Goal: Find specific fact: Find specific fact

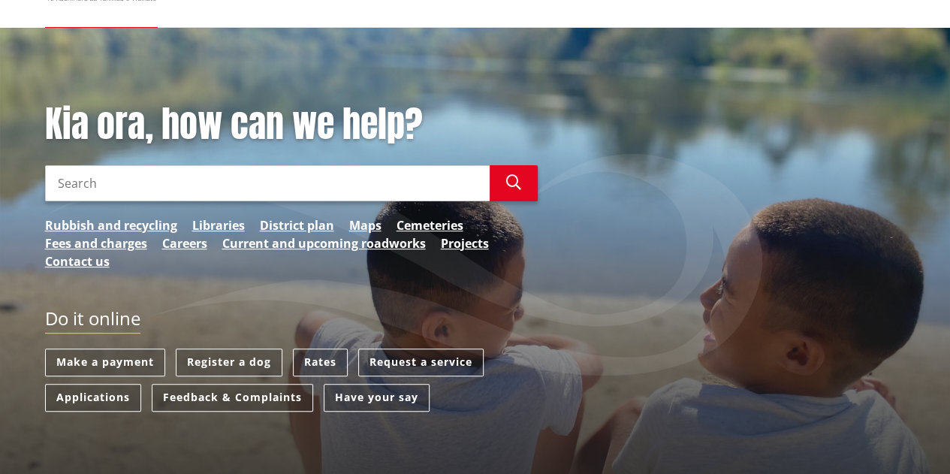
scroll to position [123, 0]
click at [374, 222] on link "Maps" at bounding box center [365, 225] width 32 height 18
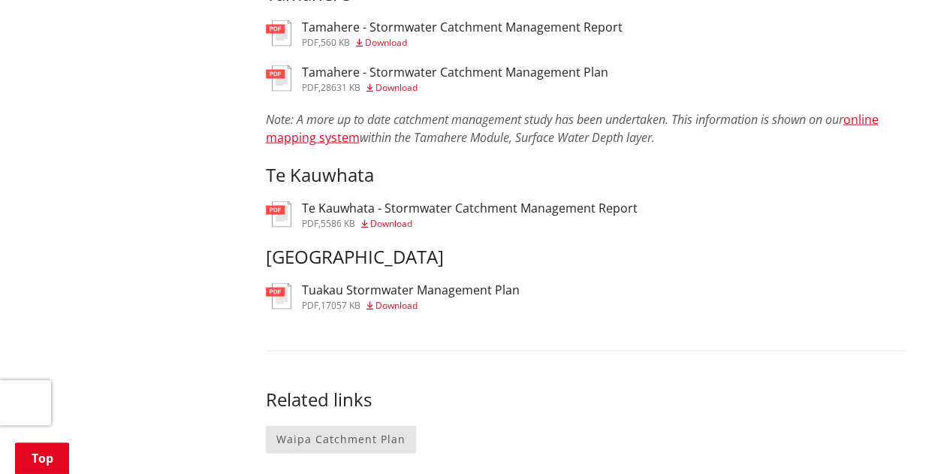
scroll to position [1451, 0]
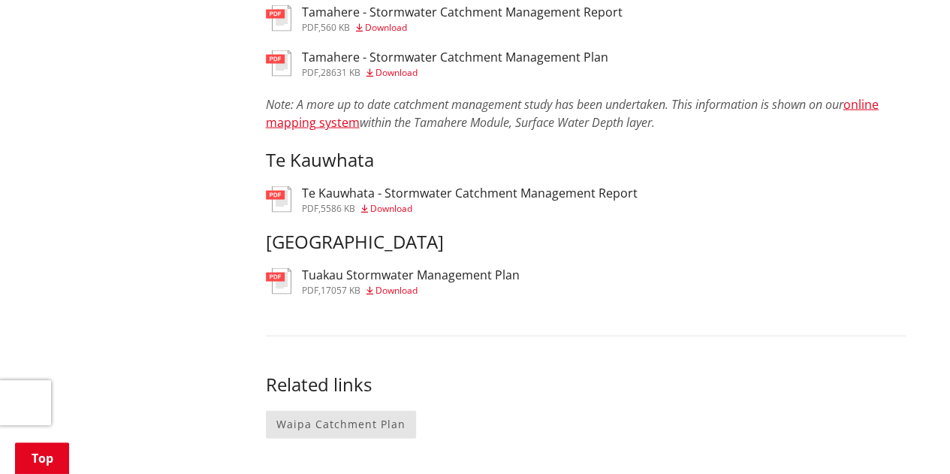
click at [418, 282] on h3 "Tuakau Stormwater Management Plan" at bounding box center [411, 275] width 218 height 14
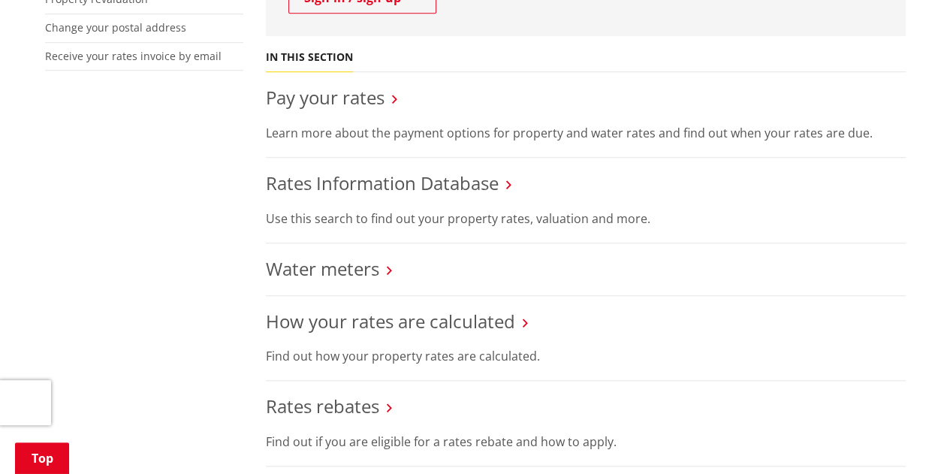
scroll to position [520, 0]
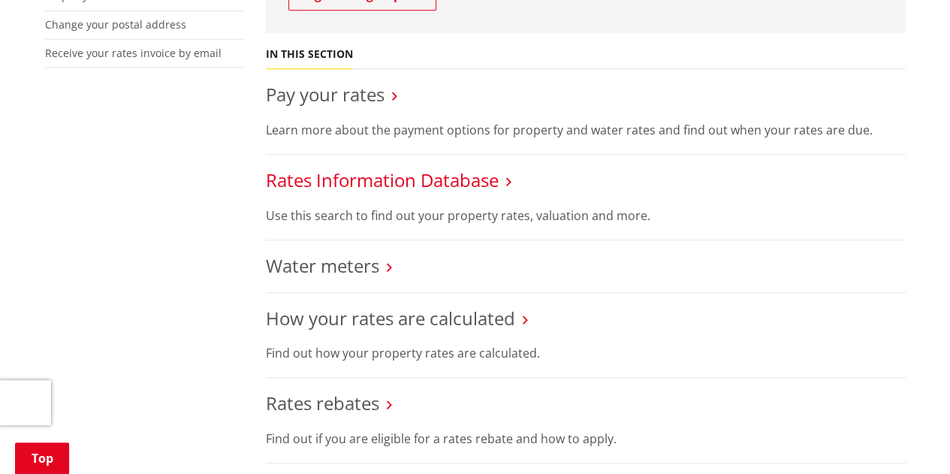
click at [497, 177] on link "Rates Information Database" at bounding box center [382, 179] width 233 height 25
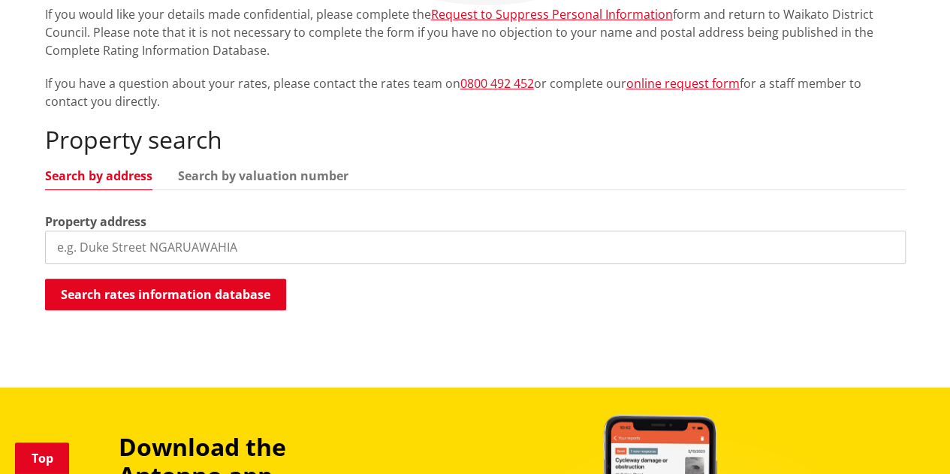
scroll to position [339, 0]
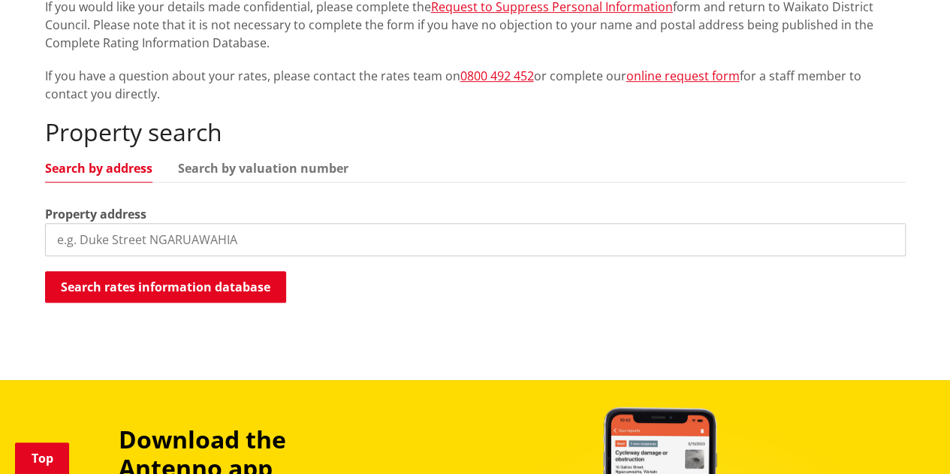
click at [252, 244] on input "search" at bounding box center [475, 239] width 861 height 33
type input "19 buckland road tuakau"
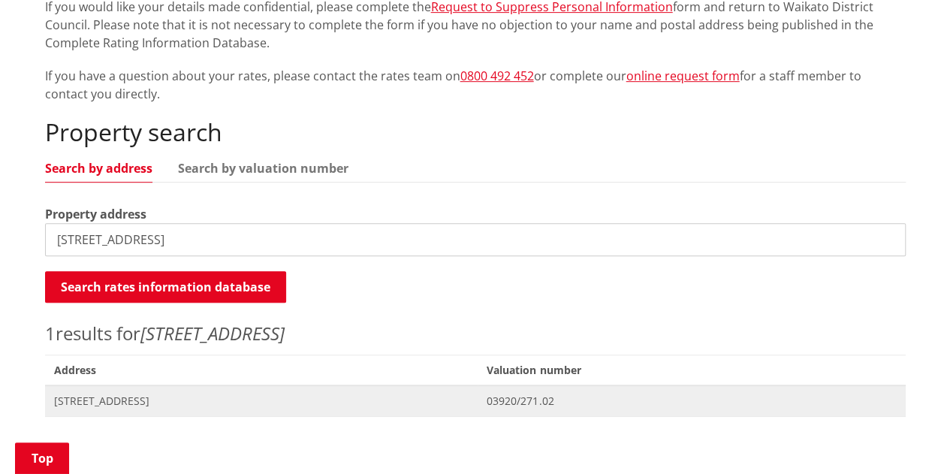
click at [241, 399] on span "19 Buckland Road TUAKAU" at bounding box center [261, 401] width 415 height 15
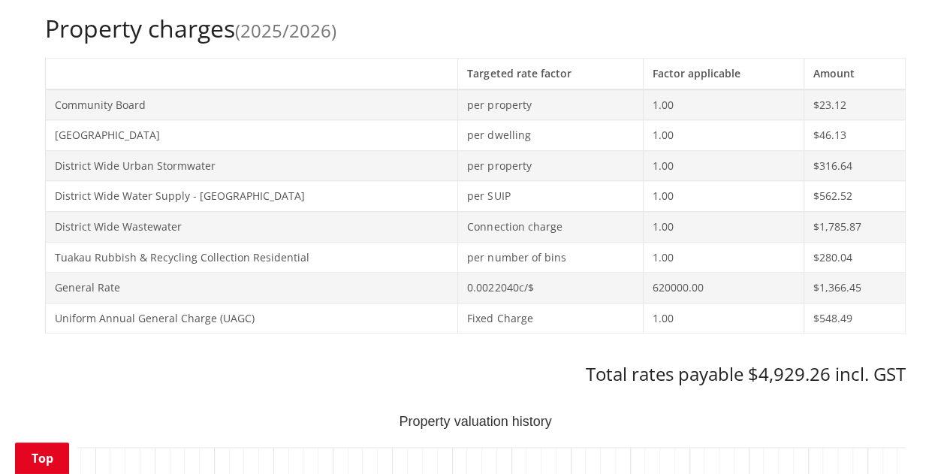
scroll to position [644, 0]
click at [762, 176] on td "1.00" at bounding box center [723, 164] width 161 height 31
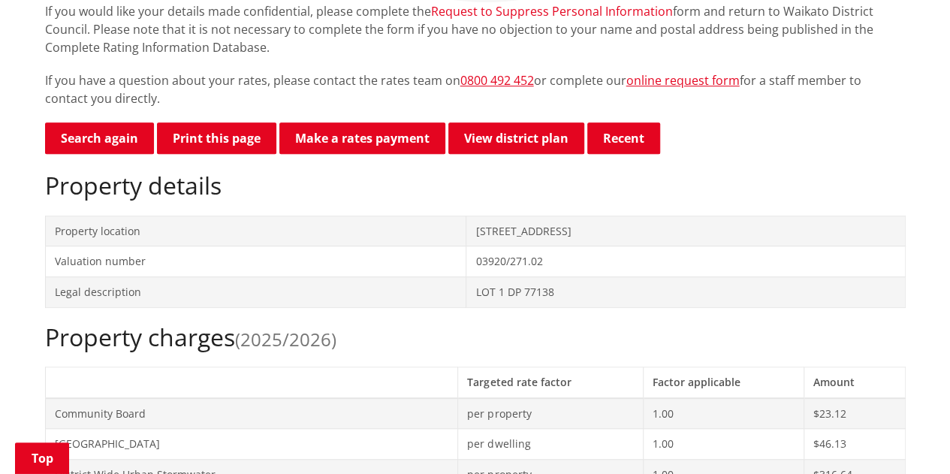
scroll to position [333, 0]
